Goal: Navigation & Orientation: Find specific page/section

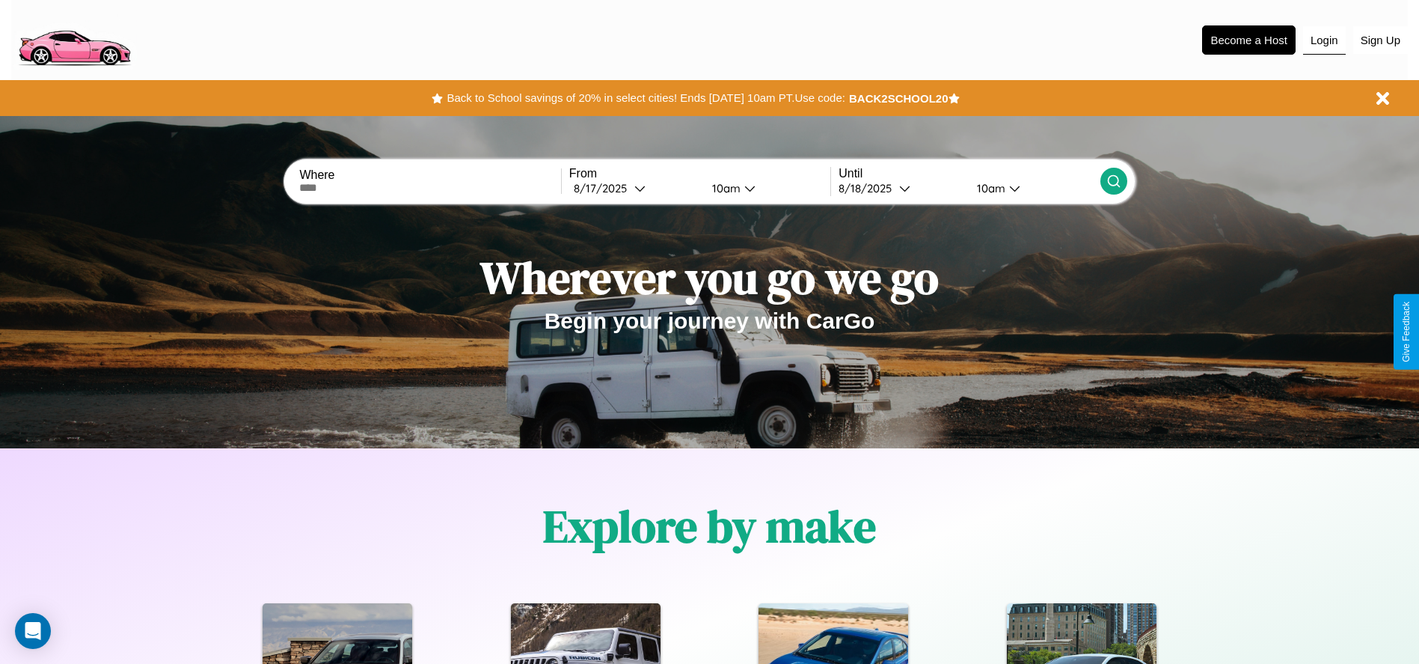
click at [1324, 40] on button "Login" at bounding box center [1324, 40] width 43 height 28
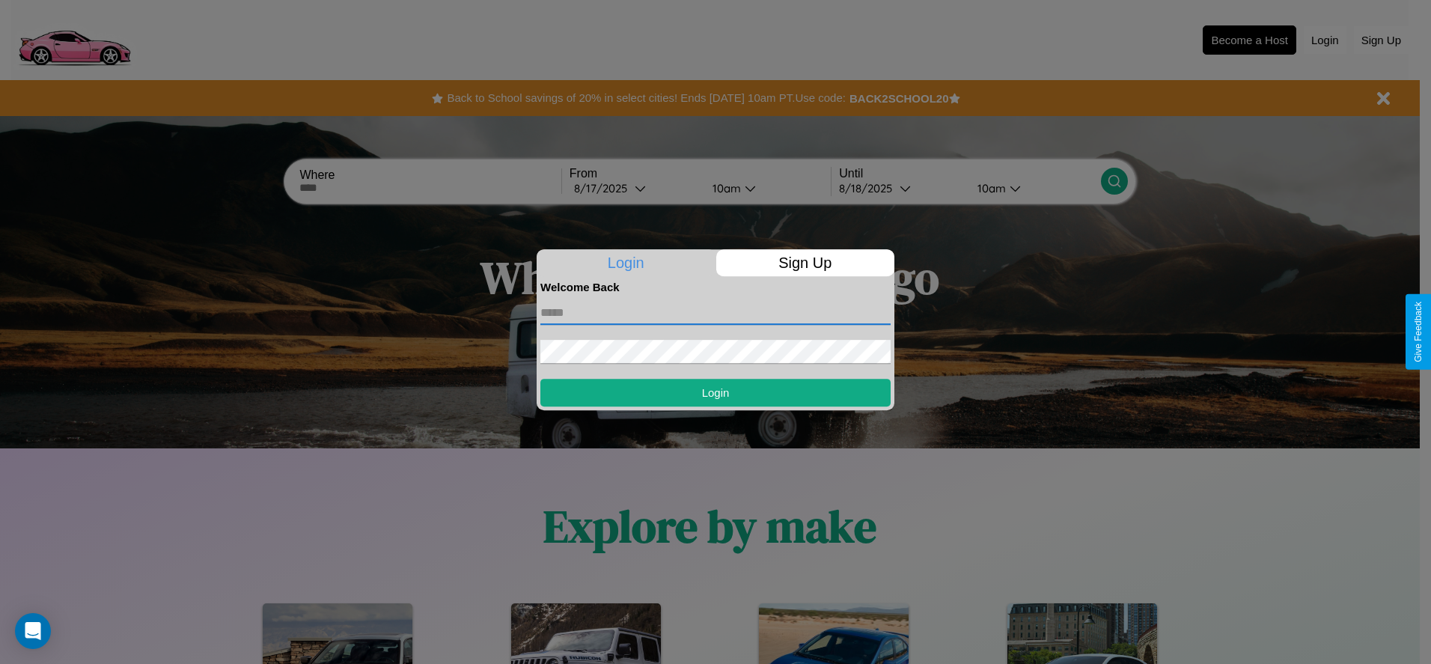
click at [715, 312] on input "text" at bounding box center [715, 313] width 350 height 24
type input "**********"
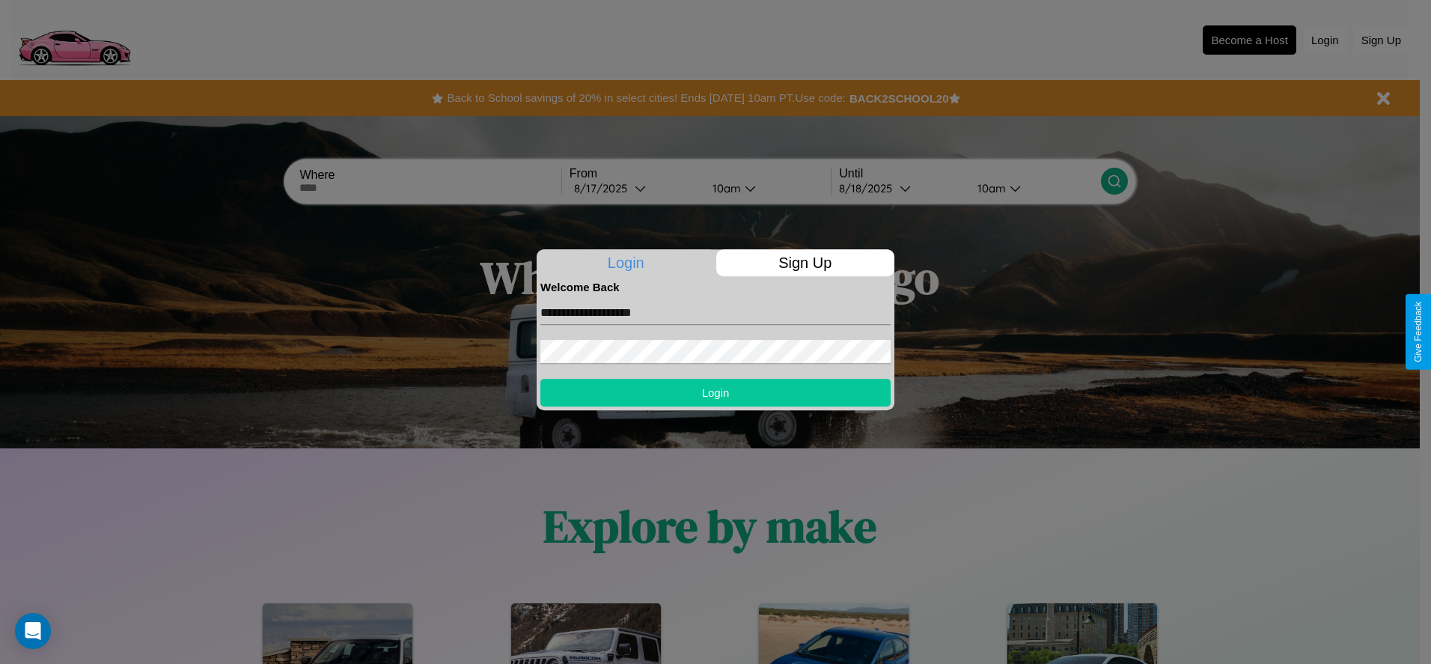
click at [715, 392] on button "Login" at bounding box center [715, 393] width 350 height 28
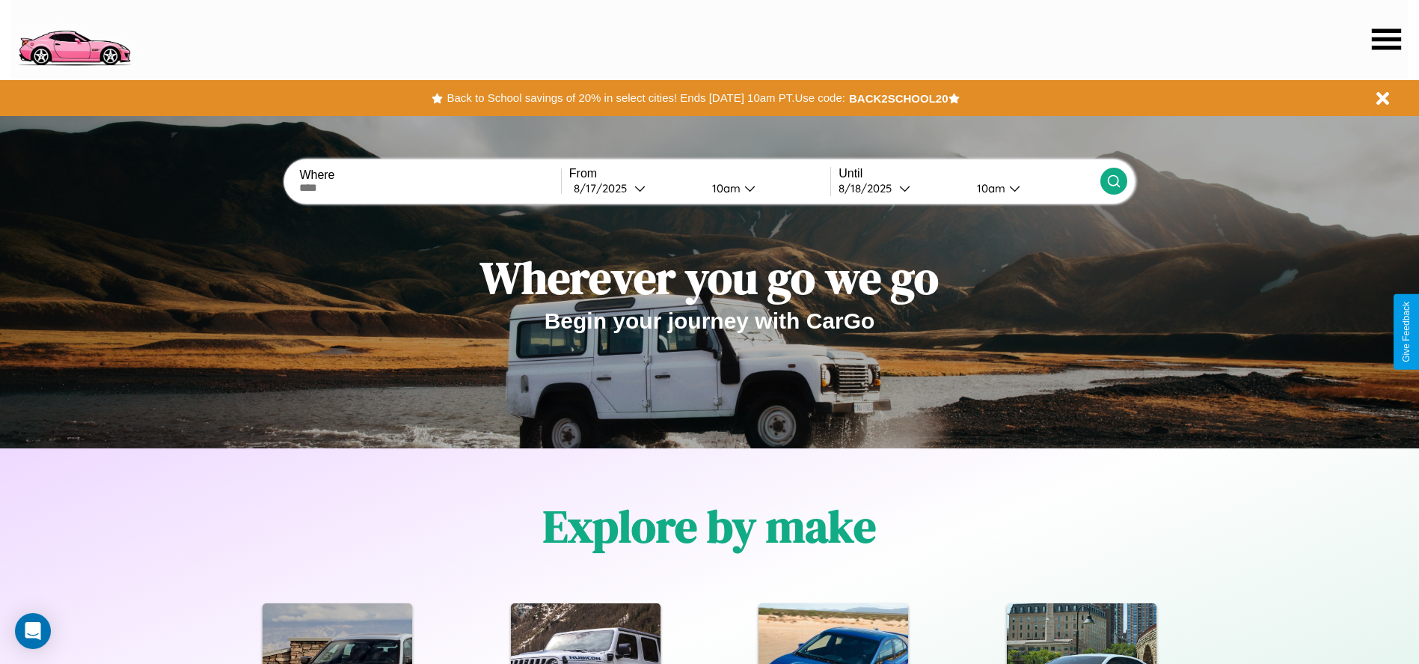
click at [1386, 39] on icon at bounding box center [1386, 38] width 29 height 21
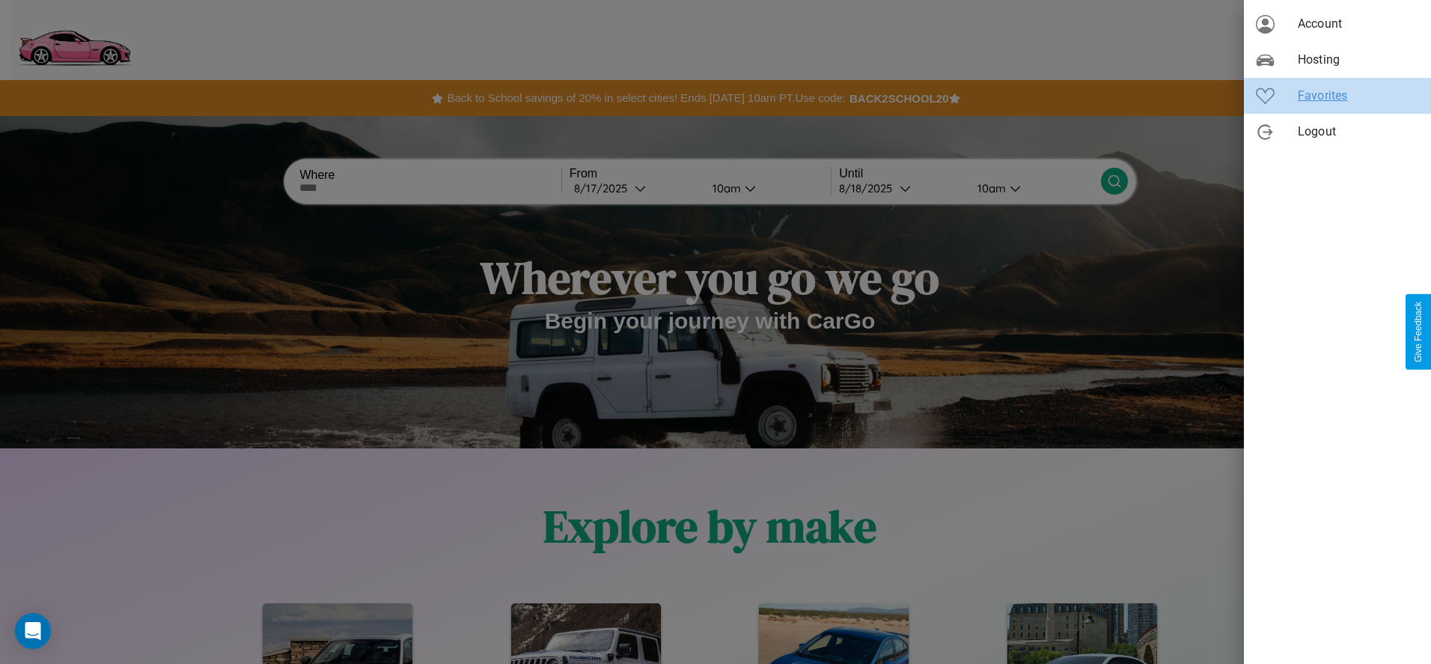
click at [1337, 96] on span "Favorites" at bounding box center [1357, 96] width 121 height 18
